Goal: Task Accomplishment & Management: Manage account settings

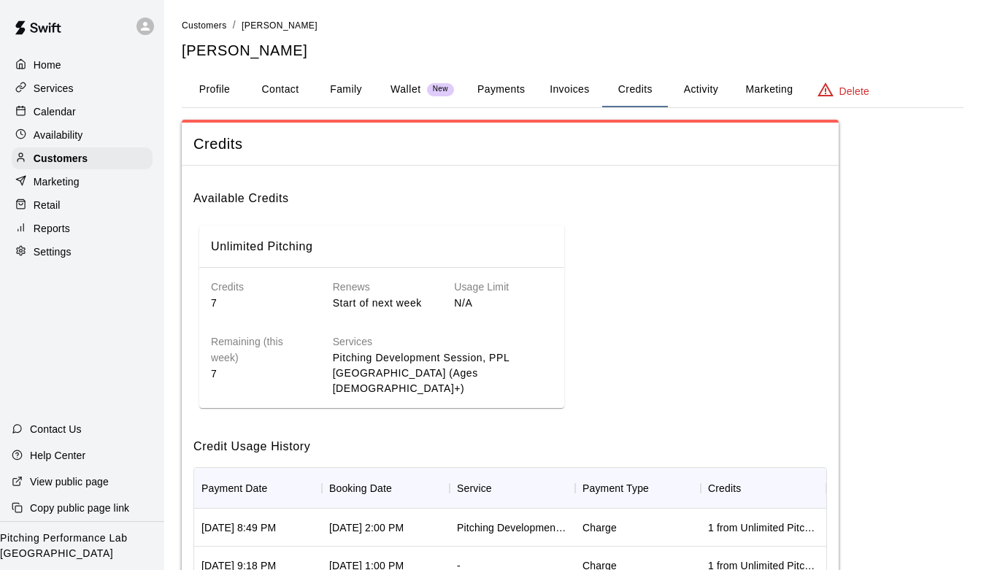
click at [66, 142] on p "Availability" at bounding box center [59, 135] width 50 height 15
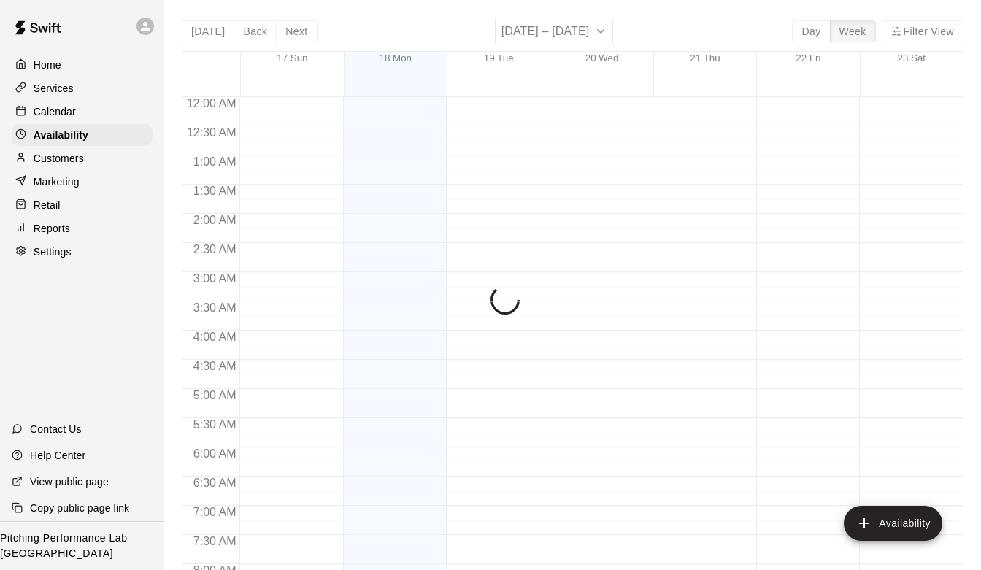
scroll to position [912, 0]
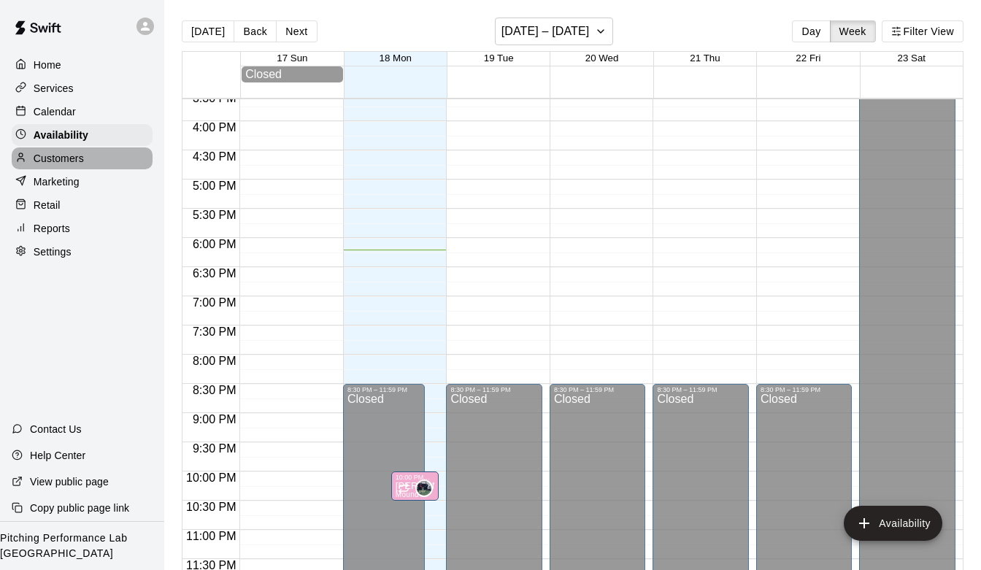
click at [66, 155] on p "Customers" at bounding box center [59, 158] width 50 height 15
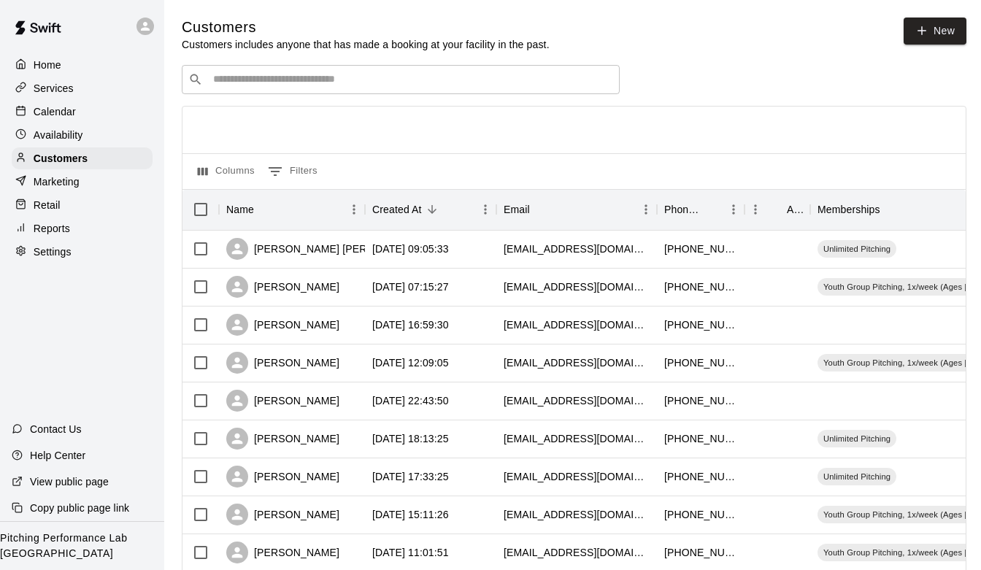
click at [99, 109] on div "Calendar" at bounding box center [82, 112] width 141 height 22
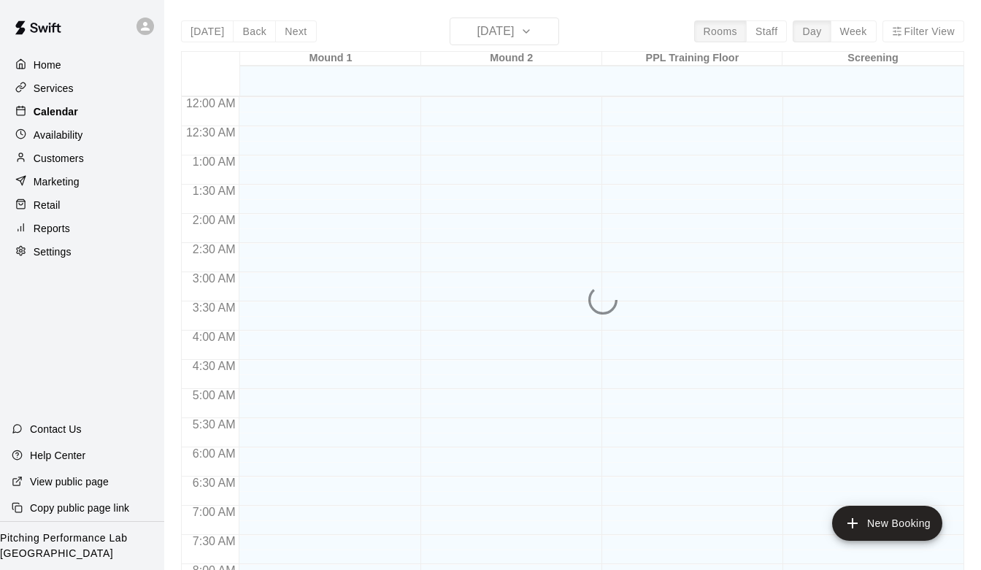
scroll to position [868, 0]
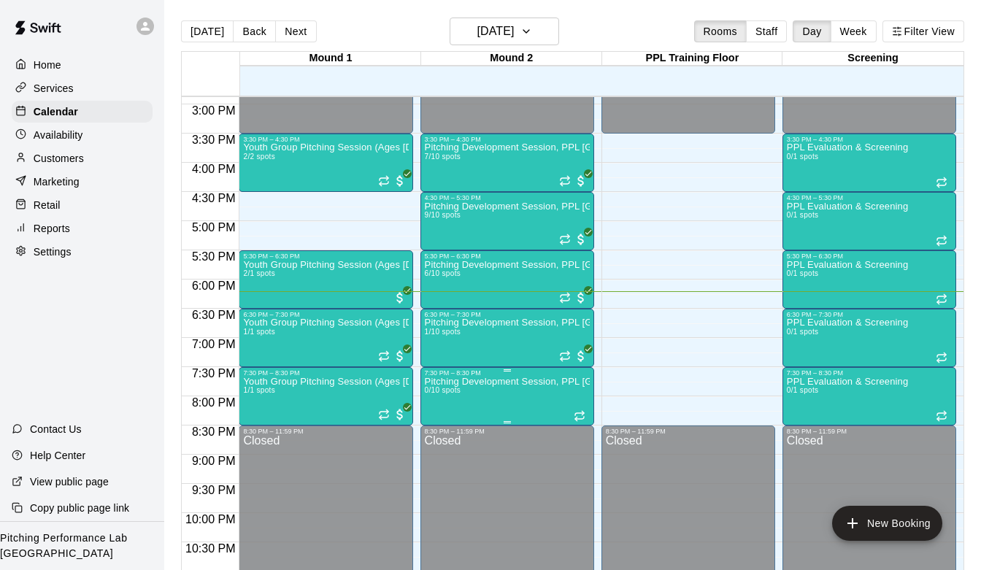
click at [508, 382] on p "Pitching Development Session, PPL [GEOGRAPHIC_DATA] (Ages [DEMOGRAPHIC_DATA]+)" at bounding box center [507, 382] width 165 height 0
click at [436, 469] on icon "delete" at bounding box center [439, 466] width 10 height 13
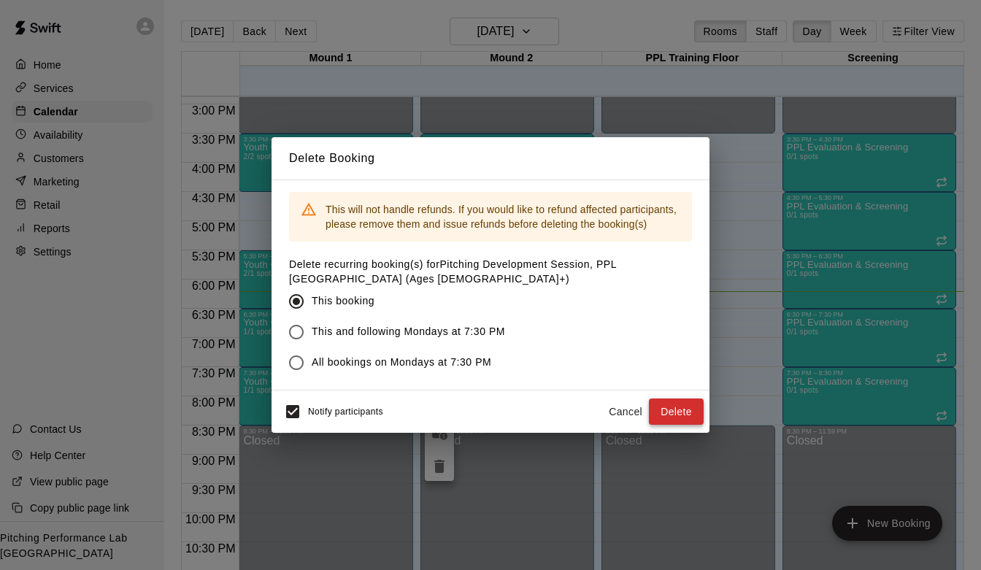
click at [674, 401] on button "Delete" at bounding box center [676, 411] width 55 height 27
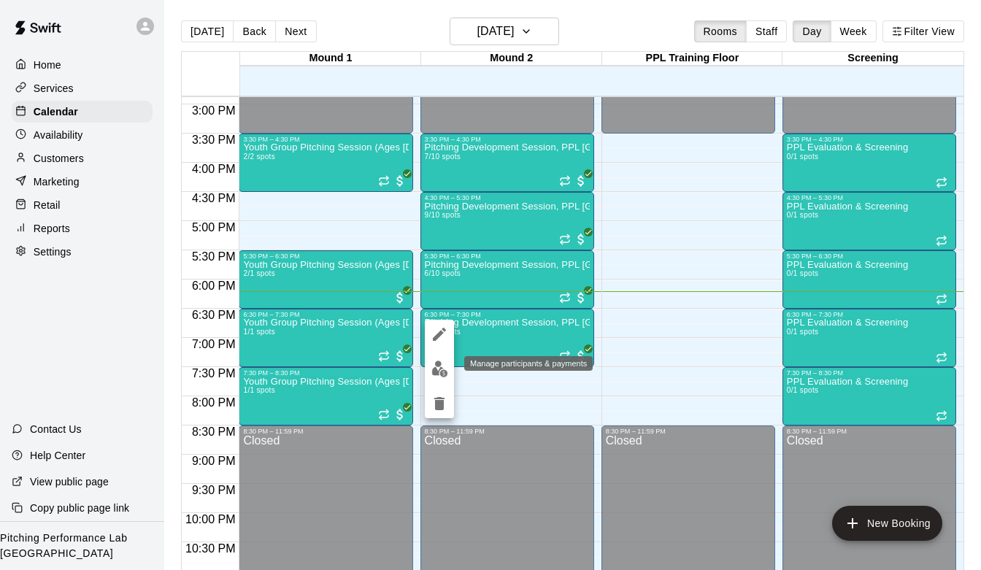
click at [436, 371] on img "edit" at bounding box center [439, 368] width 17 height 17
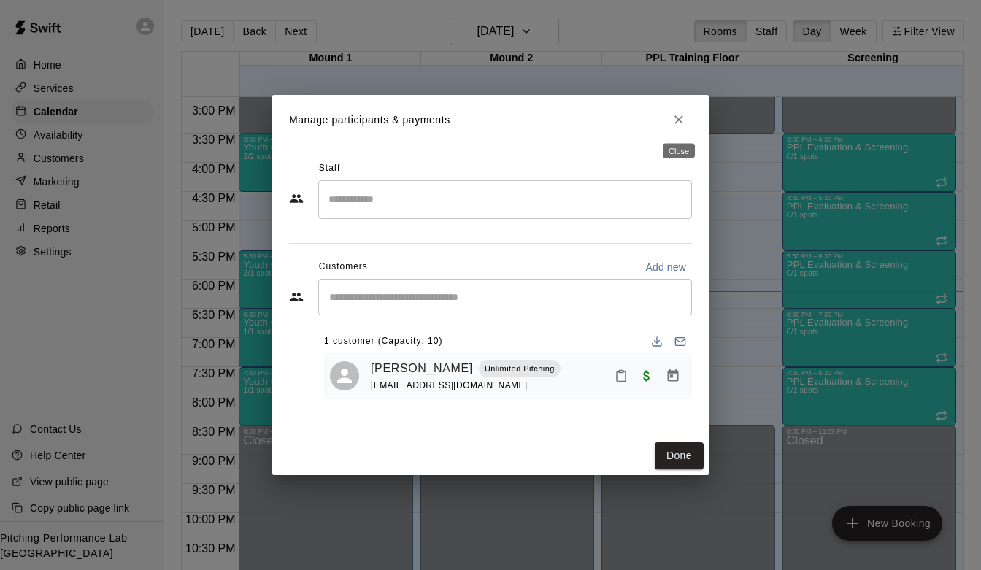
click at [676, 119] on icon "Close" at bounding box center [678, 119] width 15 height 15
